Goal: Transaction & Acquisition: Subscribe to service/newsletter

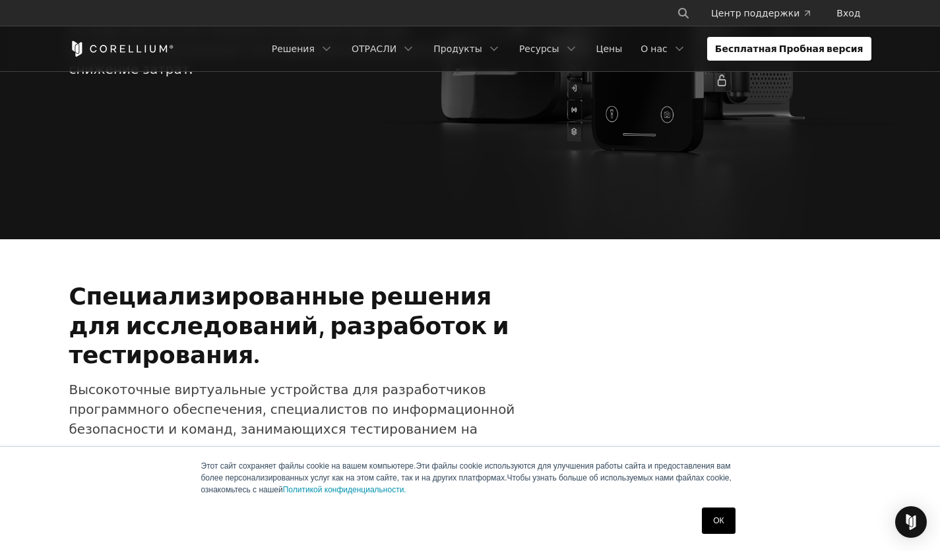
scroll to position [396, 0]
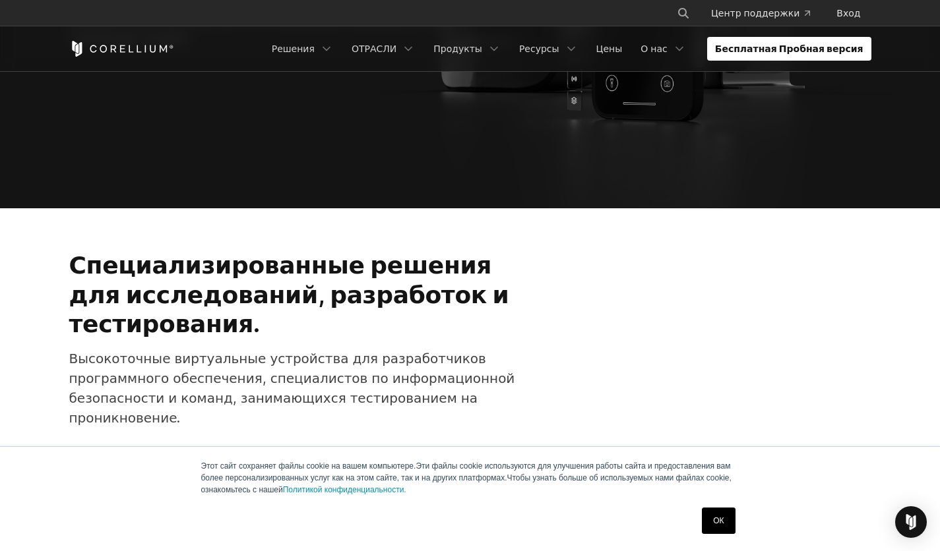
click at [710, 525] on link "ОК" at bounding box center [718, 521] width 33 height 26
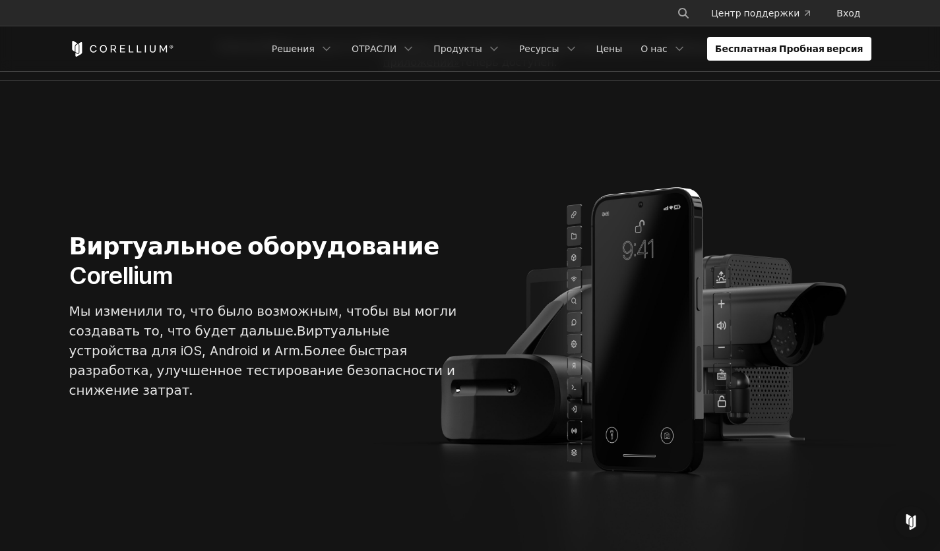
scroll to position [0, 0]
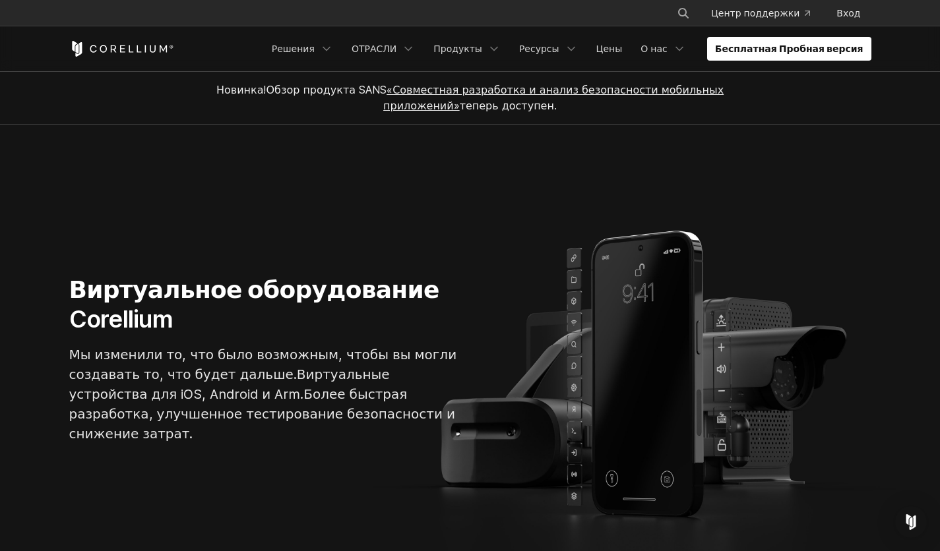
click at [805, 51] on ya-tr-span "Бесплатная Пробная версия" at bounding box center [789, 48] width 148 height 13
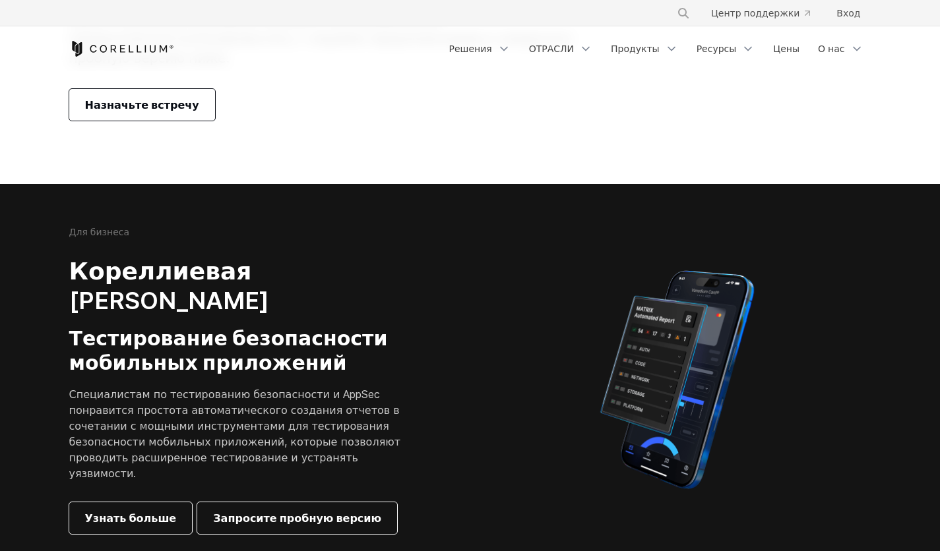
scroll to position [132, 0]
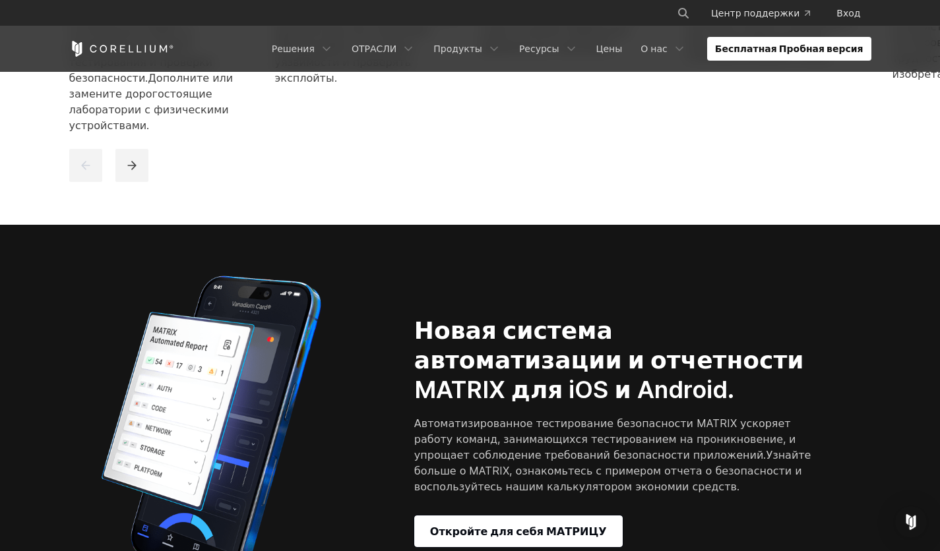
scroll to position [1187, 0]
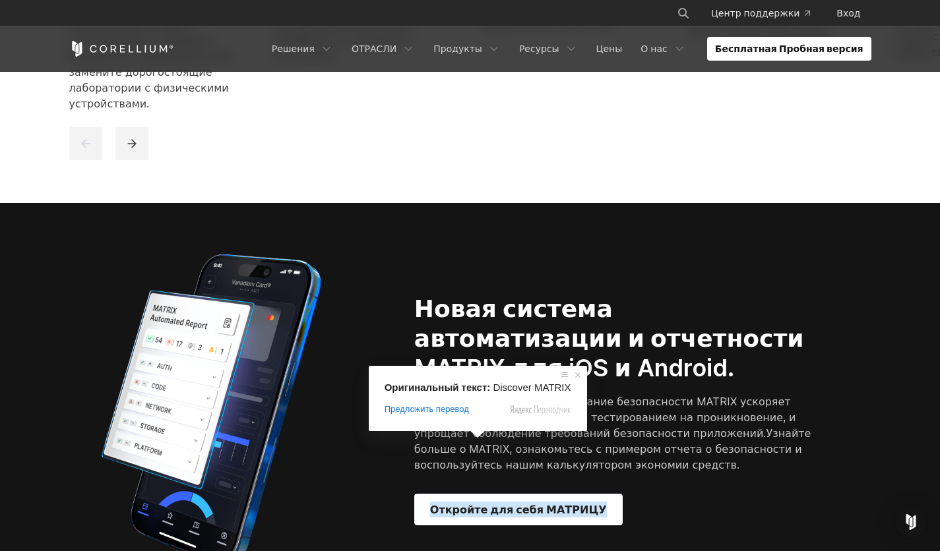
click at [475, 439] on span at bounding box center [477, 435] width 17 height 8
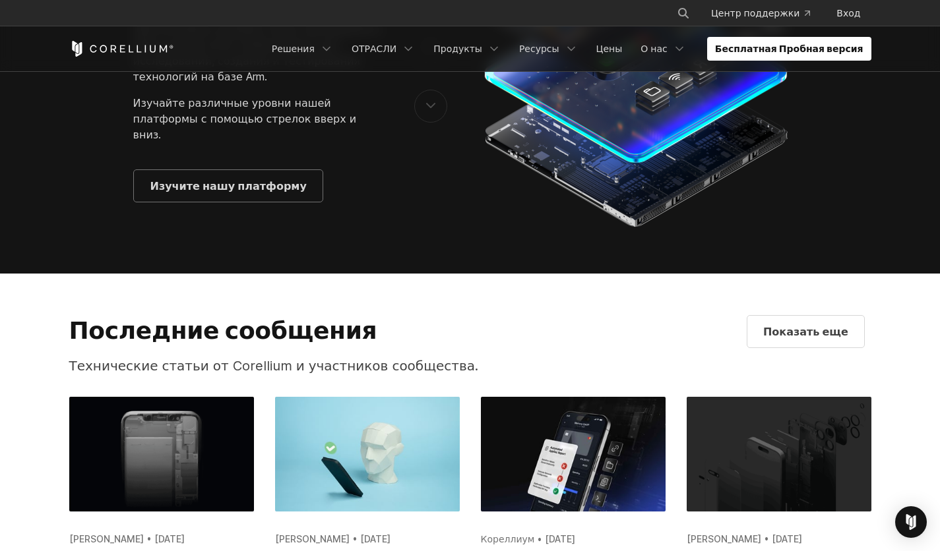
scroll to position [2836, 0]
